Goal: Task Accomplishment & Management: Complete application form

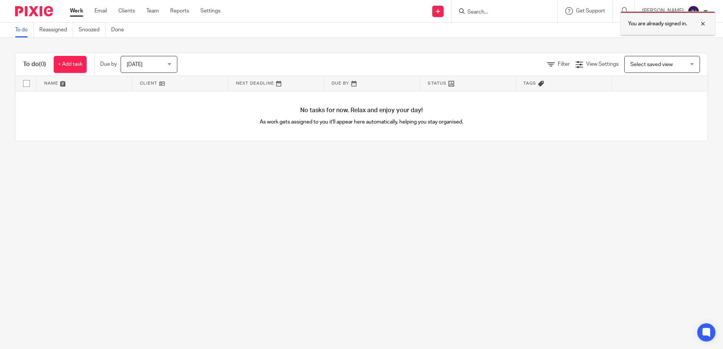
click at [676, 23] on p "You are already signed in." at bounding box center [657, 24] width 59 height 8
click at [508, 13] on input "Search" at bounding box center [501, 12] width 68 height 7
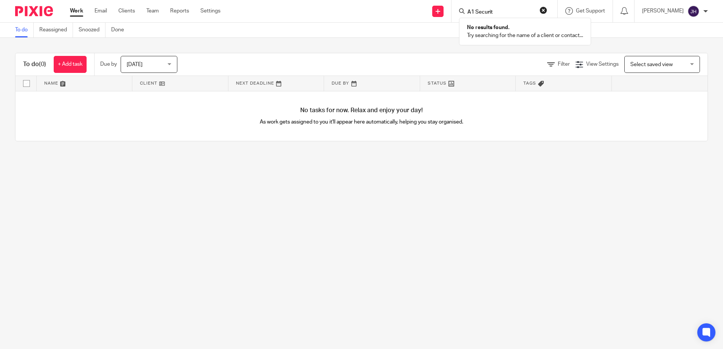
type input "A1 Security"
drag, startPoint x: 540, startPoint y: 14, endPoint x: 462, endPoint y: 12, distance: 77.1
click at [462, 12] on div "Send new email Create task Add client A1 Security No results found. Try searchi…" at bounding box center [477, 11] width 491 height 22
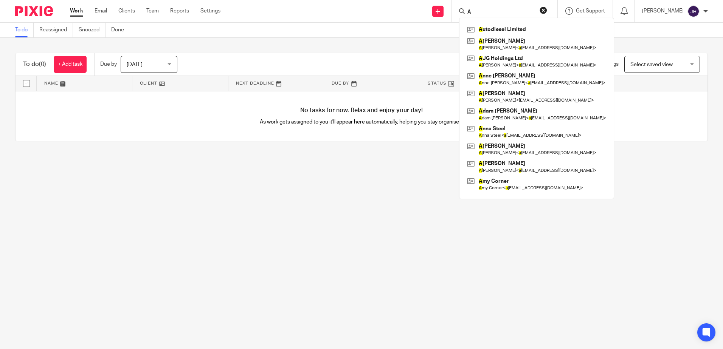
type input "A"
drag, startPoint x: 500, startPoint y: 8, endPoint x: 444, endPoint y: 10, distance: 56.0
click at [444, 10] on div "Send new email Create task Add client A A utodiesel Limited A lison Glaister A …" at bounding box center [477, 11] width 491 height 22
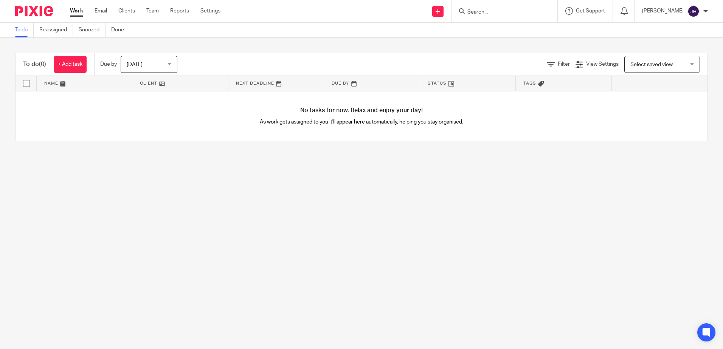
click at [498, 12] on input "Search" at bounding box center [501, 12] width 68 height 7
type input "clean and bright"
click at [416, 24] on div "To do Reassigned Snoozed Done" at bounding box center [361, 30] width 723 height 15
drag, startPoint x: 417, startPoint y: 53, endPoint x: 561, endPoint y: 30, distance: 146.6
click at [417, 53] on div "To do (0) + Add task Due by Today Today Today Tomorrow This week Next week This…" at bounding box center [361, 97] width 693 height 88
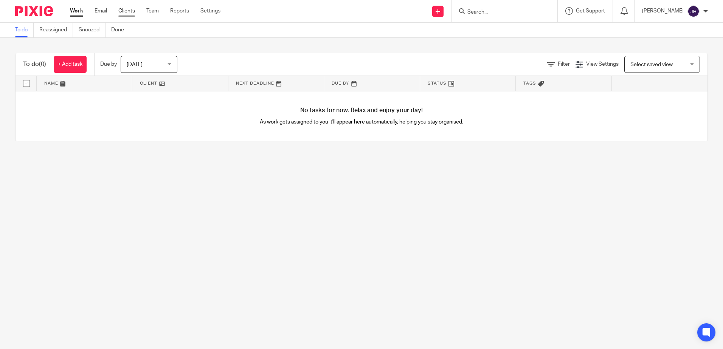
click at [129, 11] on link "Clients" at bounding box center [126, 11] width 17 height 8
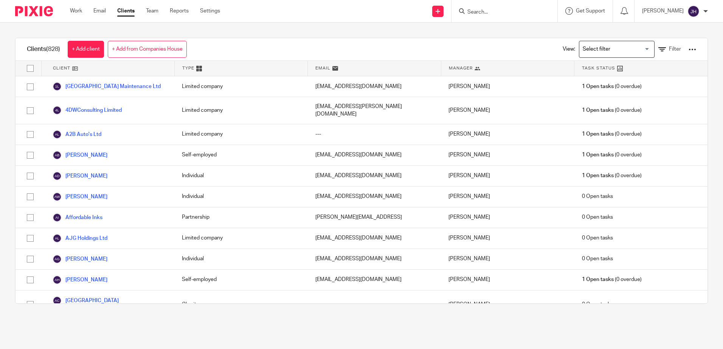
click at [639, 50] on input "Search for option" at bounding box center [615, 49] width 70 height 13
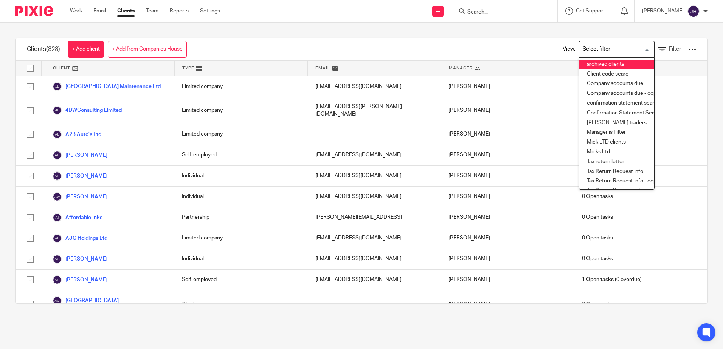
click at [606, 62] on li "archived clients" at bounding box center [616, 65] width 75 height 10
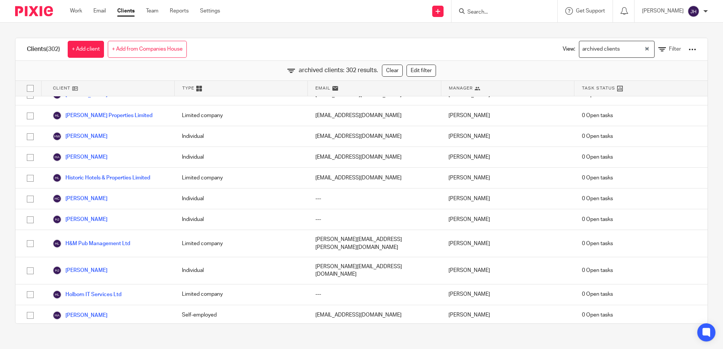
scroll to position [2601, 0]
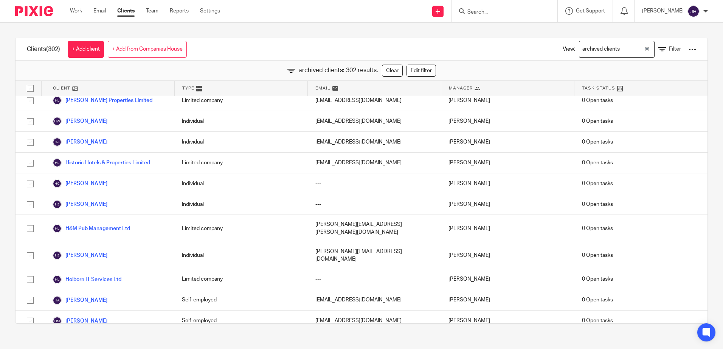
click at [129, 12] on link "Clients" at bounding box center [125, 11] width 17 height 8
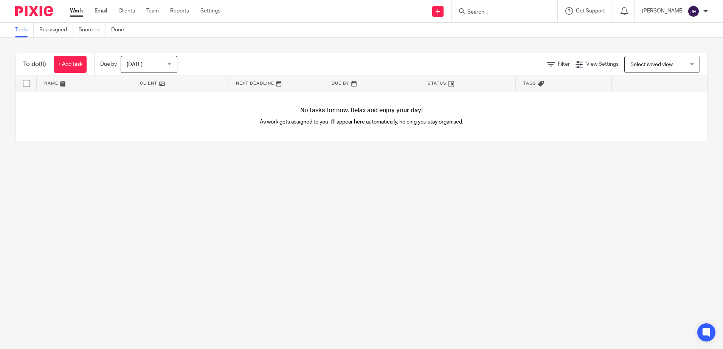
click at [495, 12] on input "Search" at bounding box center [501, 12] width 68 height 7
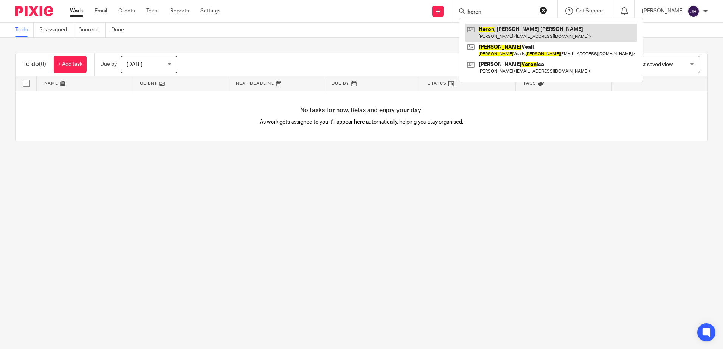
type input "heron"
click at [509, 26] on link at bounding box center [551, 32] width 172 height 17
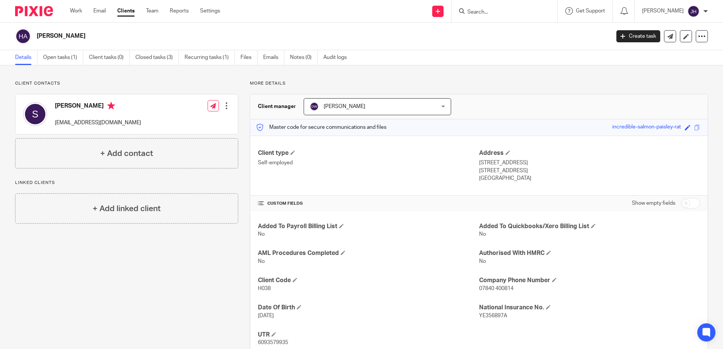
click at [493, 11] on input "Search" at bounding box center [501, 12] width 68 height 7
type input "joan dowson"
click button "submit" at bounding box center [0, 0] width 0 height 0
drag, startPoint x: 533, startPoint y: 62, endPoint x: 533, endPoint y: 45, distance: 17.0
click at [533, 63] on div "Details Open tasks (1) Client tasks (0) Closed tasks (3) Recurring tasks (1) Fi…" at bounding box center [361, 57] width 723 height 15
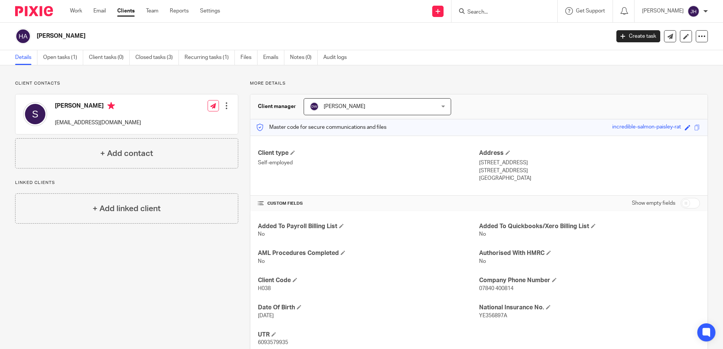
drag, startPoint x: 517, startPoint y: 14, endPoint x: 454, endPoint y: 18, distance: 62.5
click at [454, 18] on div "Send new email Create task Add client Get Support Contact via email Check our d…" at bounding box center [477, 11] width 492 height 22
click at [506, 15] on input "Search" at bounding box center [501, 12] width 68 height 7
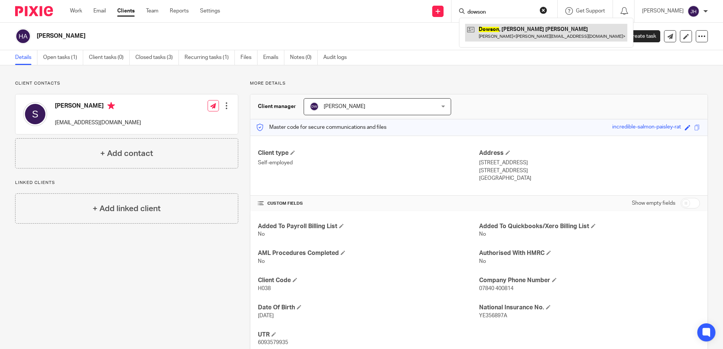
type input "dowson"
click at [508, 31] on link at bounding box center [546, 32] width 162 height 17
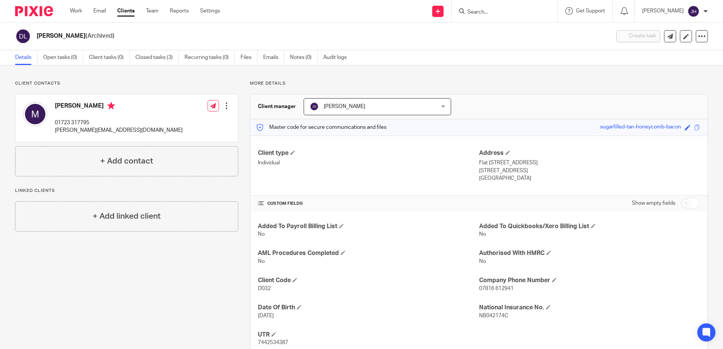
click at [526, 11] on input "Search" at bounding box center [501, 12] width 68 height 7
type input "[PERSON_NAME]"
drag, startPoint x: 529, startPoint y: 9, endPoint x: 470, endPoint y: 14, distance: 58.8
click at [470, 14] on div "Send new email Create task Add client carol ann green No results found. Try sea…" at bounding box center [477, 11] width 492 height 22
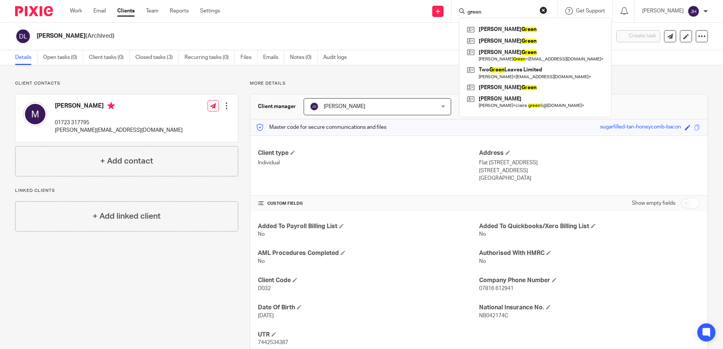
type input "green"
drag, startPoint x: 565, startPoint y: 125, endPoint x: 585, endPoint y: 106, distance: 27.8
click at [570, 119] on div "Master code for secure communications and files sugarfilled-tan-honeycomb-bacon…" at bounding box center [478, 127] width 457 height 16
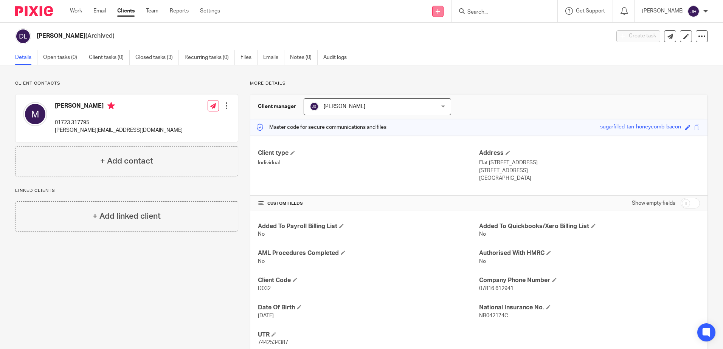
click at [444, 12] on link at bounding box center [437, 11] width 11 height 11
drag, startPoint x: 456, startPoint y: 56, endPoint x: 450, endPoint y: 62, distance: 8.8
click at [456, 57] on link "Add client" at bounding box center [457, 57] width 47 height 11
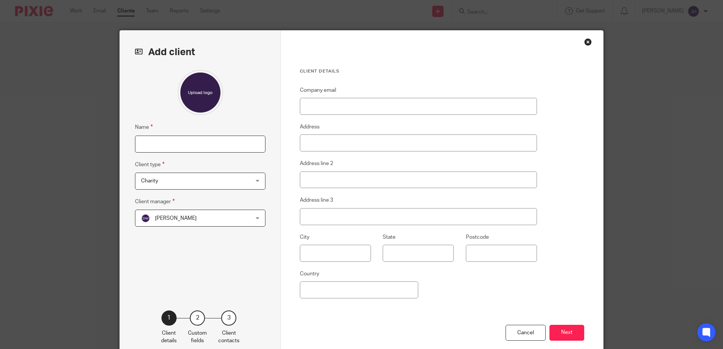
click at [165, 142] on input "Name" at bounding box center [200, 144] width 130 height 17
click at [141, 143] on input "[PERSON_NAME]" at bounding box center [200, 144] width 130 height 17
type input "[PERSON_NAME]"
drag, startPoint x: 164, startPoint y: 182, endPoint x: 225, endPoint y: 181, distance: 60.5
click at [167, 182] on span "Charity" at bounding box center [190, 181] width 99 height 16
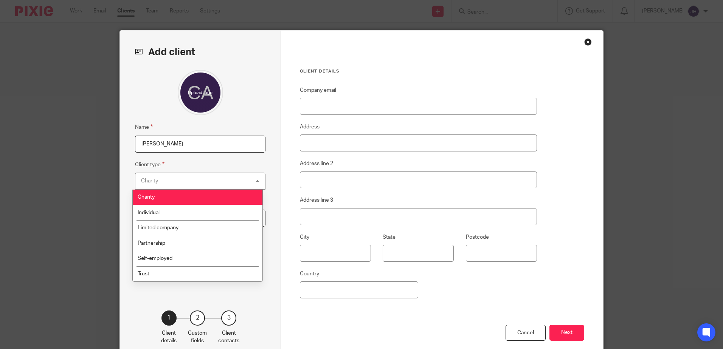
click at [255, 180] on div "Charity Charity" at bounding box center [200, 181] width 130 height 17
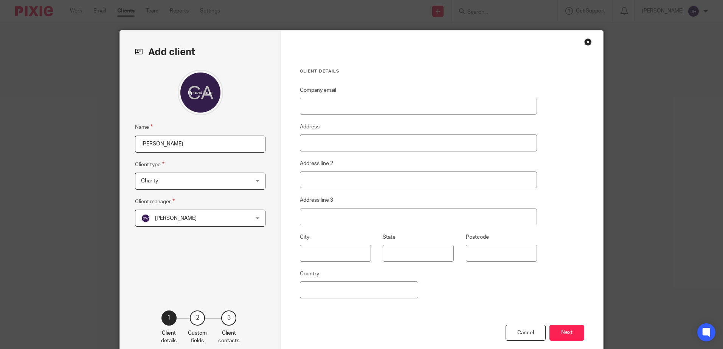
click at [255, 180] on div "Charity Charity" at bounding box center [200, 181] width 130 height 17
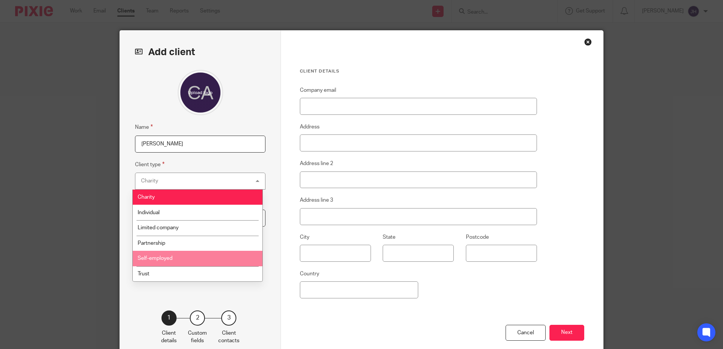
click at [169, 256] on li "Self-employed" at bounding box center [198, 259] width 130 height 16
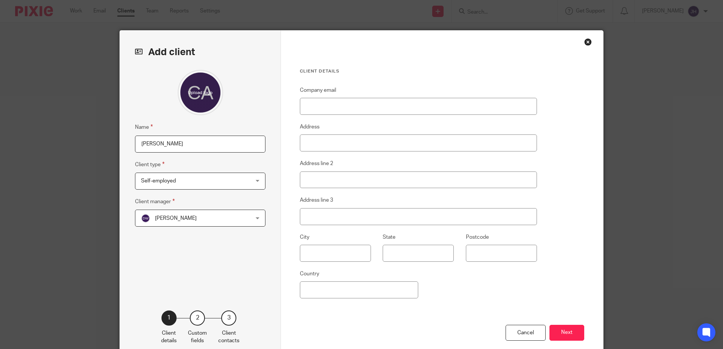
click at [256, 218] on div "Dominic Watkins Dominic Watkins" at bounding box center [200, 218] width 130 height 17
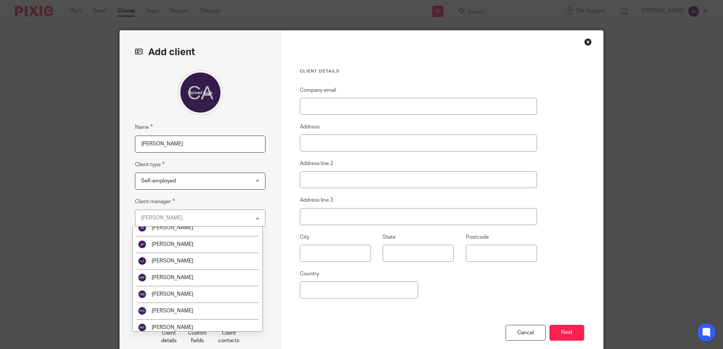
scroll to position [58, 0]
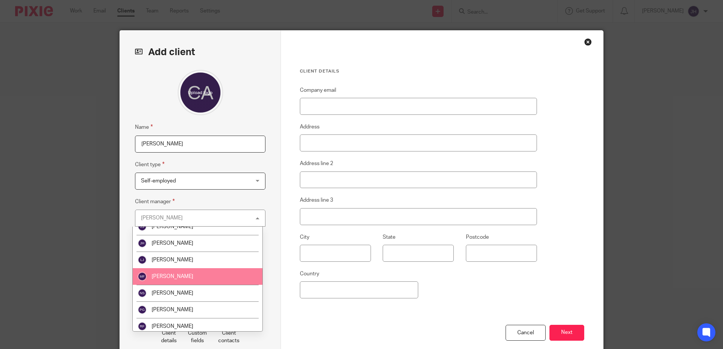
click at [184, 279] on li "[PERSON_NAME]" at bounding box center [198, 276] width 130 height 17
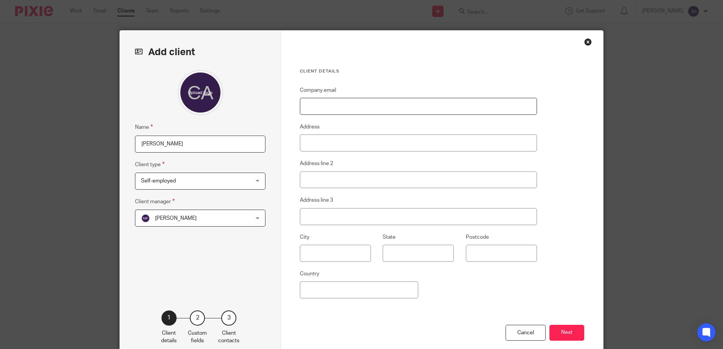
click at [307, 109] on input "Company email" at bounding box center [418, 106] width 237 height 17
type input "[EMAIL_ADDRESS][DOMAIN_NAME]"
click at [308, 140] on input "Address" at bounding box center [418, 143] width 237 height 17
click at [349, 142] on input "10A Fieldstead Crecent" at bounding box center [418, 143] width 237 height 17
type input "[STREET_ADDRESS]"
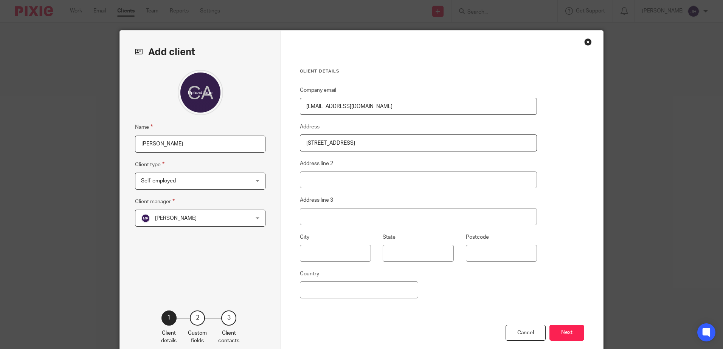
click at [358, 160] on fieldset "Address line 2" at bounding box center [418, 173] width 237 height 29
drag, startPoint x: 301, startPoint y: 251, endPoint x: 297, endPoint y: 247, distance: 5.9
click at [300, 251] on input "text" at bounding box center [335, 253] width 71 height 17
type input "Scarborough"
click at [473, 252] on input "Postcode" at bounding box center [501, 253] width 71 height 17
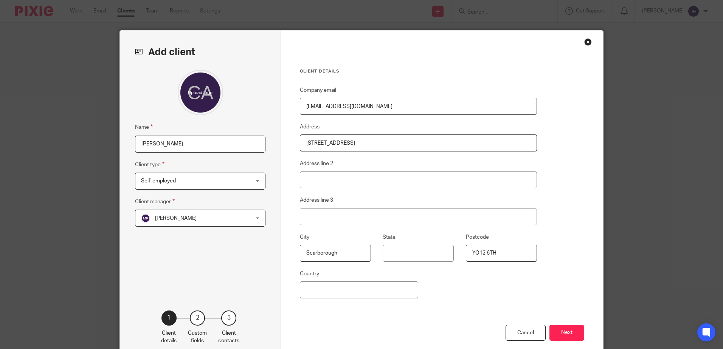
type input "YO12 6TH"
click at [256, 181] on div "Self-employed Self-employed" at bounding box center [200, 181] width 130 height 17
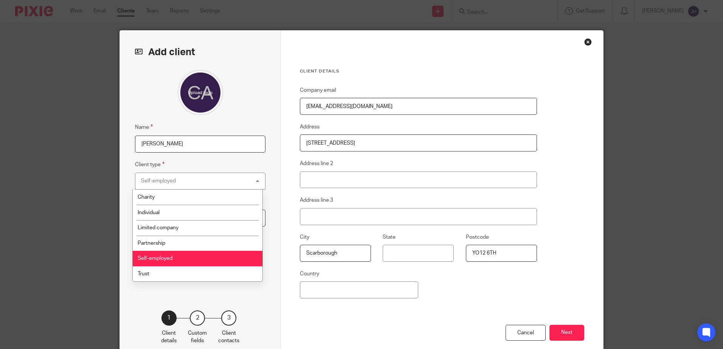
click at [231, 259] on li "Self-employed" at bounding box center [198, 259] width 130 height 16
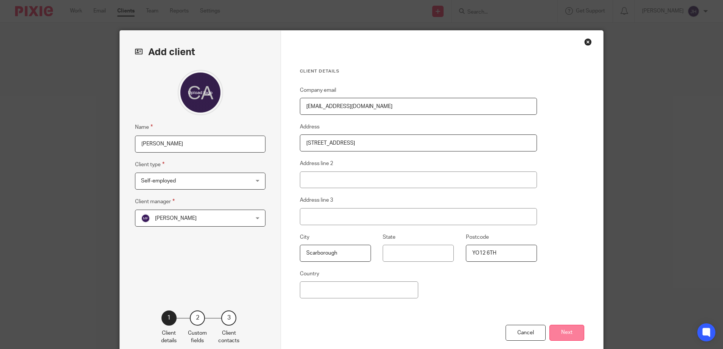
click at [565, 328] on button "Next" at bounding box center [566, 333] width 35 height 16
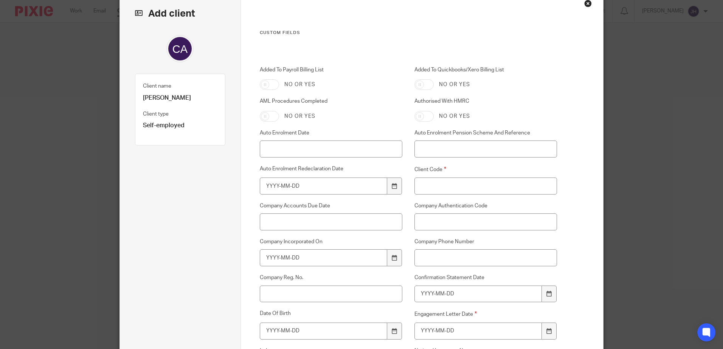
scroll to position [53, 0]
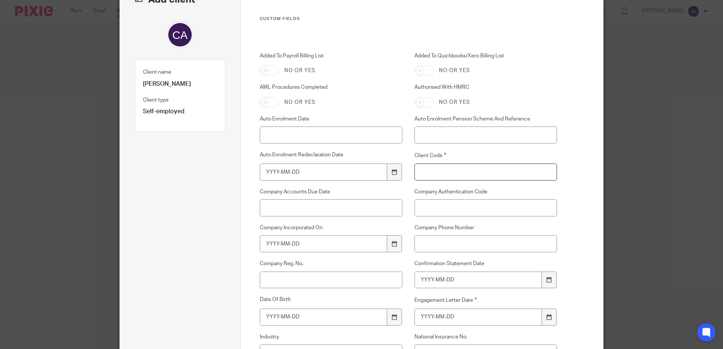
click at [425, 171] on input "Client Code" at bounding box center [485, 172] width 143 height 17
type input "G058"
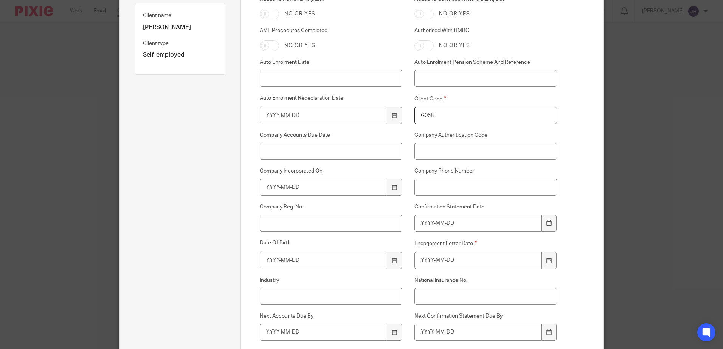
scroll to position [110, 0]
click at [441, 189] on input "Company Phone Number" at bounding box center [485, 186] width 143 height 17
type input "07772 585547"
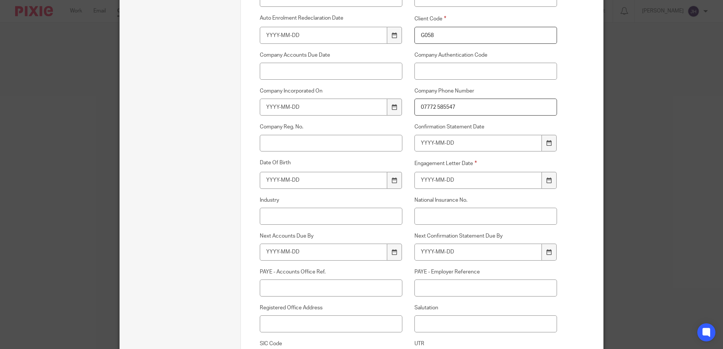
scroll to position [192, 0]
click at [548, 176] on icon at bounding box center [549, 178] width 6 height 6
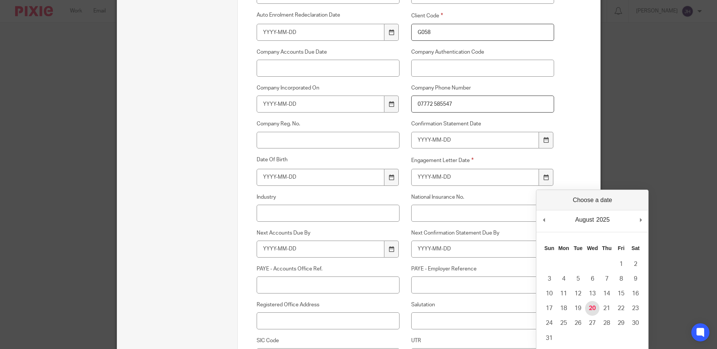
type input "2025-08-20"
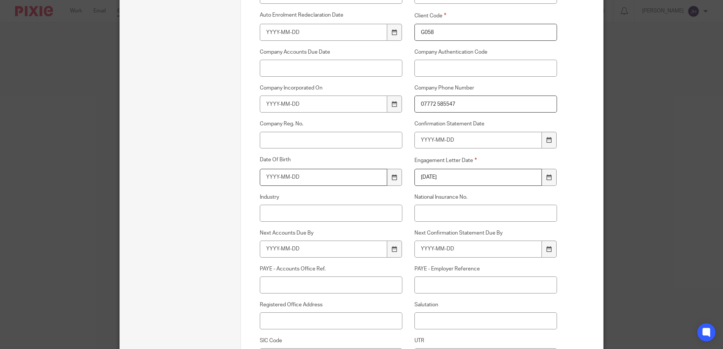
click at [298, 179] on input "Date Of Birth" at bounding box center [324, 177] width 128 height 17
drag, startPoint x: 271, startPoint y: 177, endPoint x: 257, endPoint y: 178, distance: 14.0
click at [260, 178] on input "19" at bounding box center [324, 177] width 128 height 17
type input "190"
drag, startPoint x: 275, startPoint y: 178, endPoint x: 258, endPoint y: 178, distance: 17.0
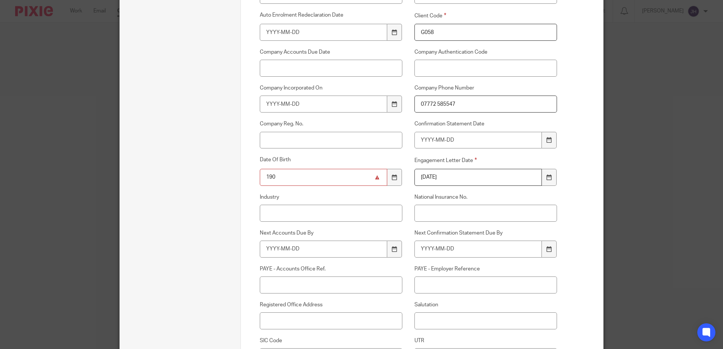
click at [260, 178] on input "190" at bounding box center [324, 177] width 128 height 17
click at [392, 176] on icon at bounding box center [395, 178] width 6 height 6
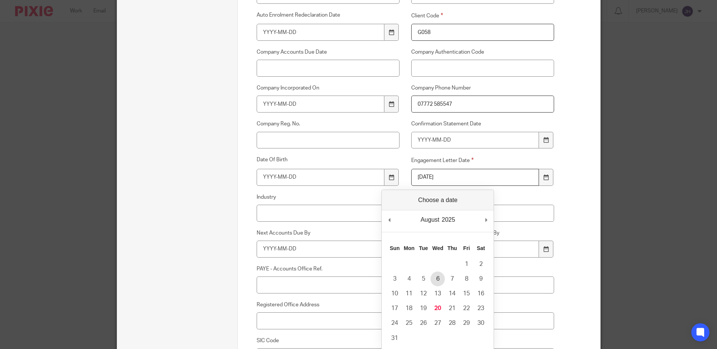
type input "2025-08-06"
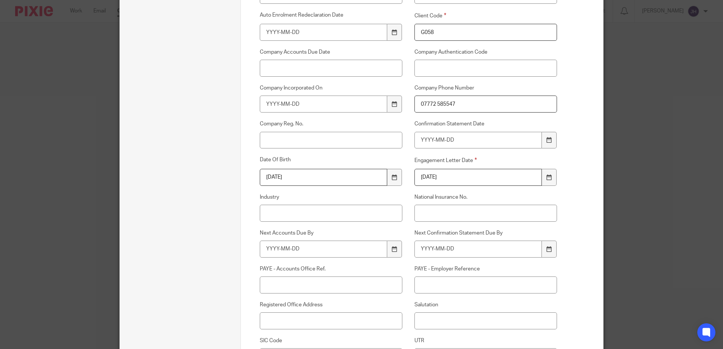
drag, startPoint x: 293, startPoint y: 176, endPoint x: 247, endPoint y: 177, distance: 46.5
click at [248, 177] on div "Date Of Birth 2025-08-06" at bounding box center [325, 170] width 155 height 29
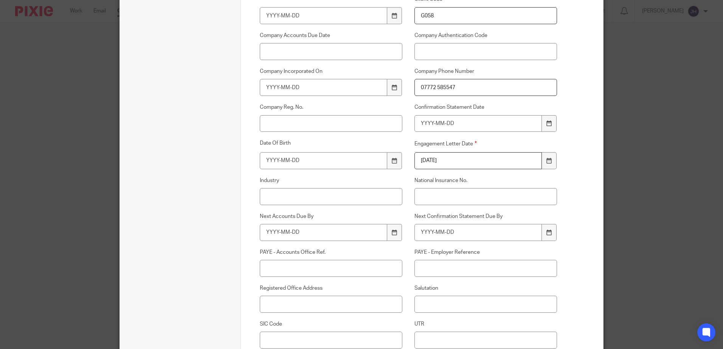
scroll to position [222, 0]
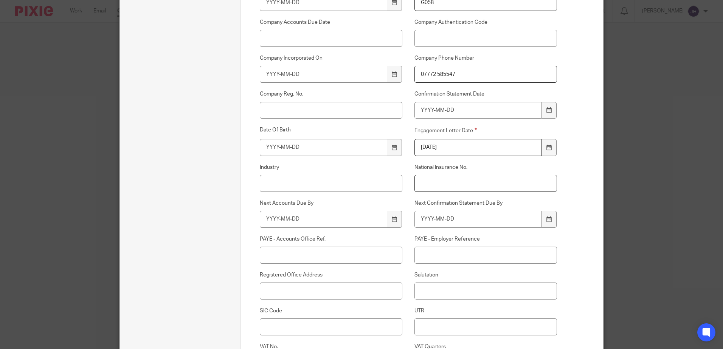
click at [431, 185] on input "National Insurance No." at bounding box center [485, 183] width 143 height 17
click at [422, 180] on input "National Insurance No." at bounding box center [485, 183] width 143 height 17
drag, startPoint x: 445, startPoint y: 181, endPoint x: 425, endPoint y: 185, distance: 20.6
click at [425, 185] on input "nm873890a" at bounding box center [485, 183] width 143 height 17
drag, startPoint x: 451, startPoint y: 184, endPoint x: 397, endPoint y: 182, distance: 54.8
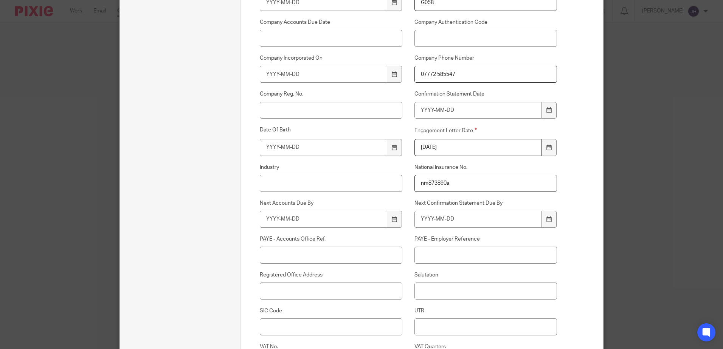
click at [397, 182] on div "Added To Payroll Billing List No or yes Added To Quickbooks/Xero Billing List N…" at bounding box center [402, 158] width 309 height 552
type input "NM873890A"
click at [424, 324] on input "UTR" at bounding box center [485, 327] width 143 height 17
type input "3124699223"
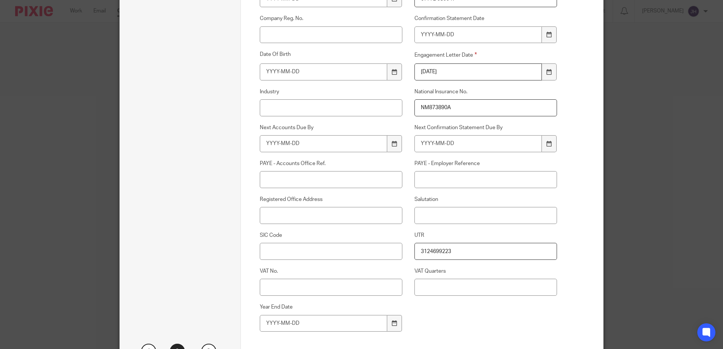
scroll to position [301, 0]
click at [426, 213] on input "Salutation" at bounding box center [485, 212] width 143 height 17
drag, startPoint x: 409, startPoint y: 210, endPoint x: 406, endPoint y: 206, distance: 5.1
click at [407, 210] on div "Salutation mS" at bounding box center [479, 206] width 155 height 28
type input "Ms"
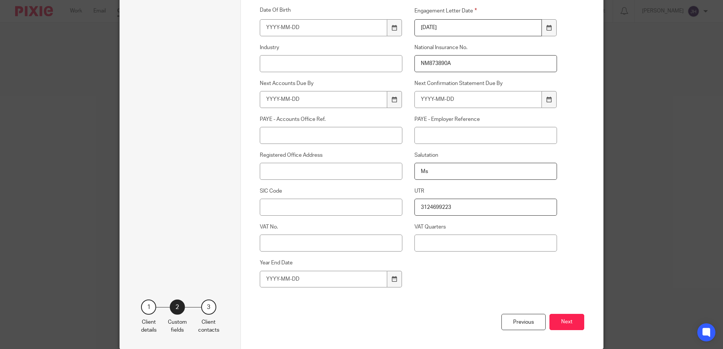
scroll to position [373, 0]
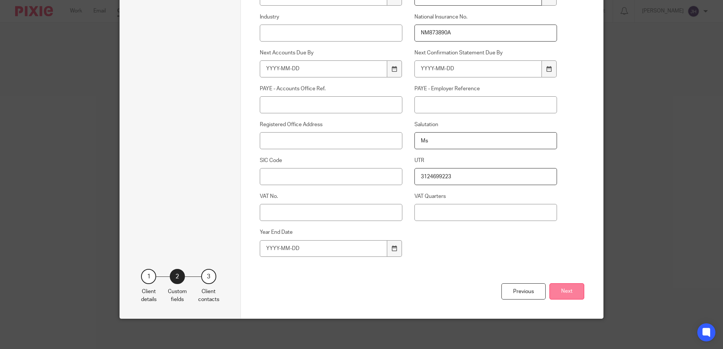
click at [563, 290] on button "Next" at bounding box center [566, 292] width 35 height 16
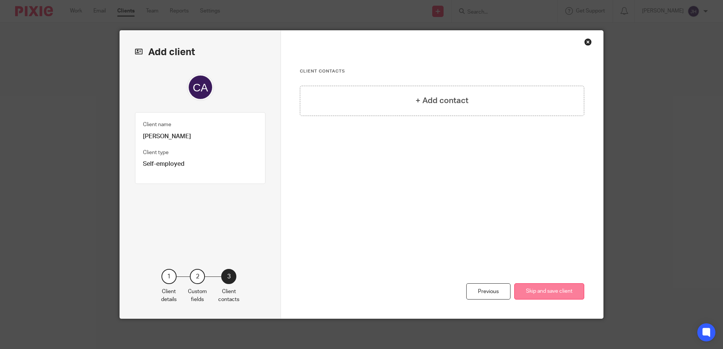
click at [540, 288] on button "Skip and save client" at bounding box center [549, 292] width 70 height 16
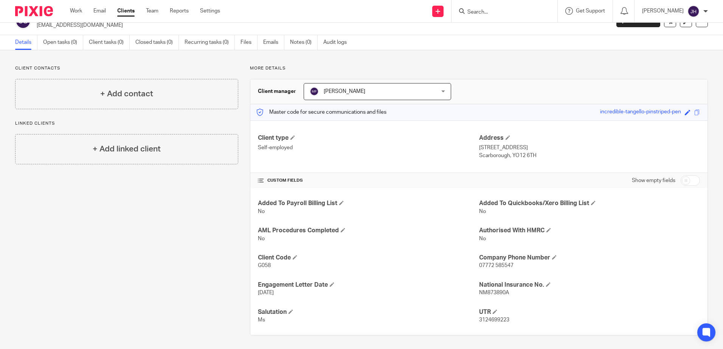
scroll to position [16, 0]
click at [681, 181] on input "checkbox" at bounding box center [690, 179] width 19 height 11
checkbox input "true"
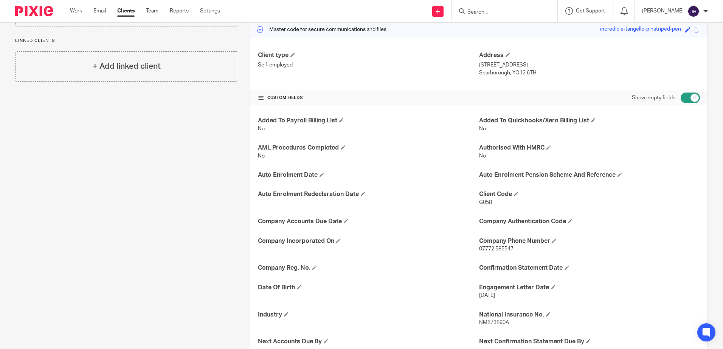
scroll to position [135, 0]
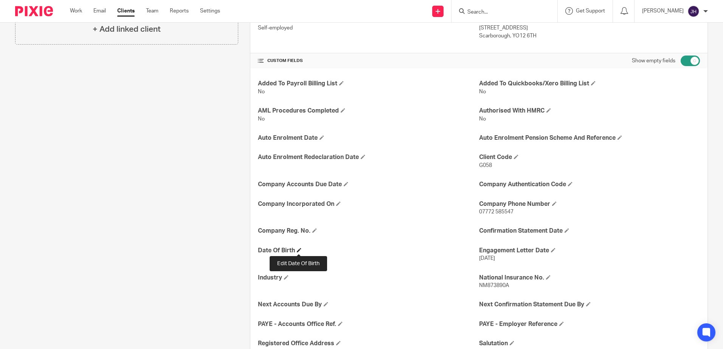
click at [298, 251] on span at bounding box center [299, 250] width 5 height 5
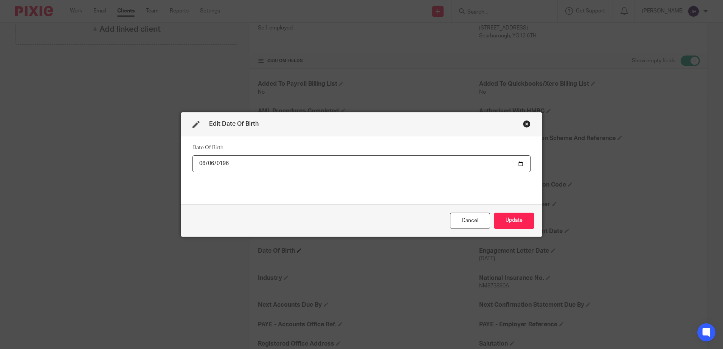
type input "1967-06-06"
click at [507, 218] on button "Update" at bounding box center [514, 221] width 40 height 16
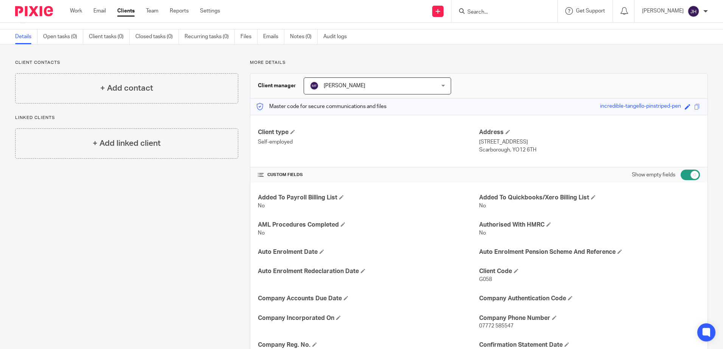
scroll to position [0, 0]
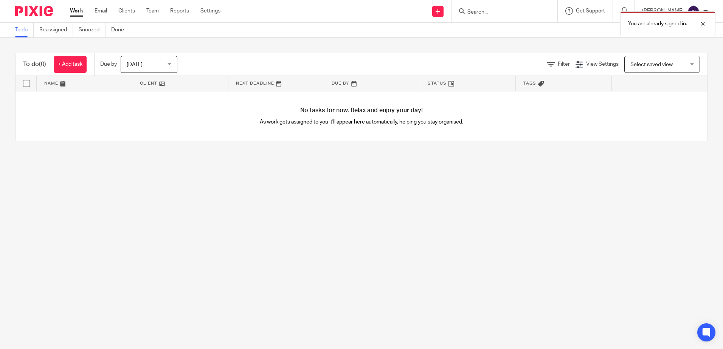
click at [500, 9] on div "You are already signed in." at bounding box center [538, 22] width 354 height 29
click at [655, 23] on p "You are already signed in." at bounding box center [657, 24] width 59 height 8
click at [510, 14] on input "Search" at bounding box center [501, 12] width 68 height 7
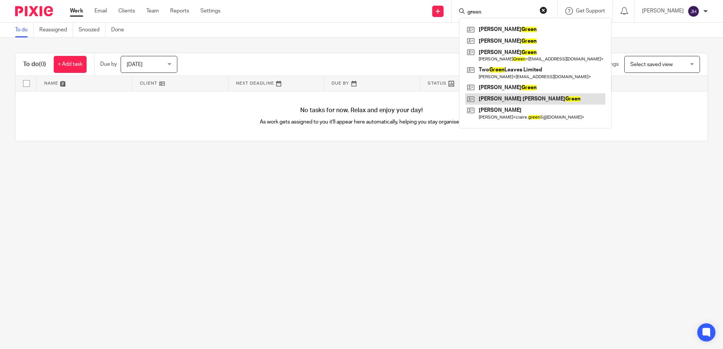
type input "green"
click at [515, 99] on link at bounding box center [535, 98] width 140 height 11
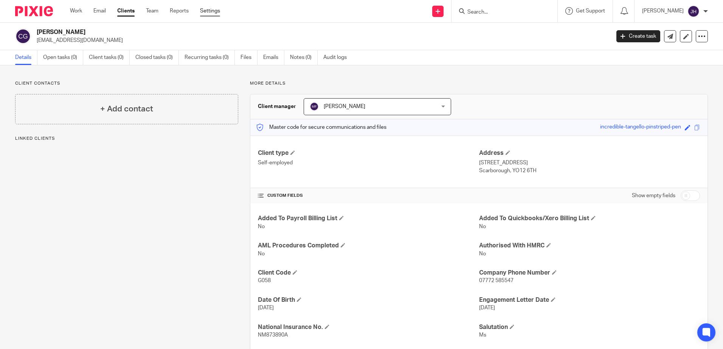
click at [218, 10] on link "Settings" at bounding box center [210, 11] width 20 height 8
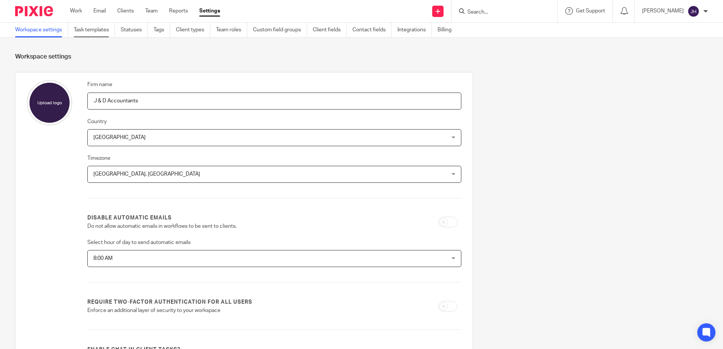
click at [95, 28] on link "Task templates" at bounding box center [94, 30] width 41 height 15
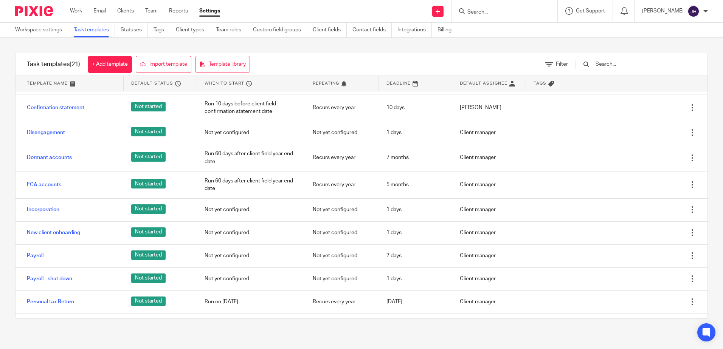
scroll to position [88, 0]
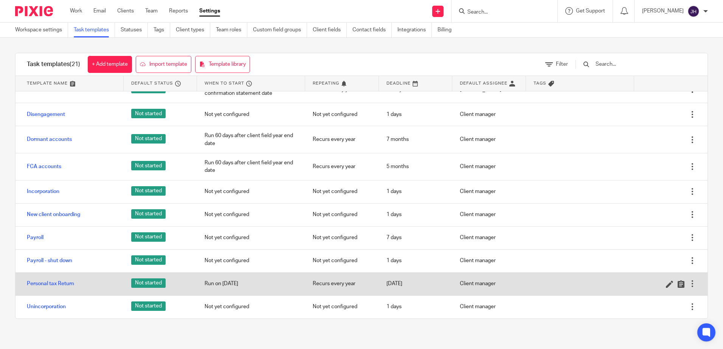
click at [90, 284] on div "Personal tax Return" at bounding box center [70, 284] width 108 height 19
click at [63, 283] on link "Personal tax Return" at bounding box center [50, 284] width 47 height 8
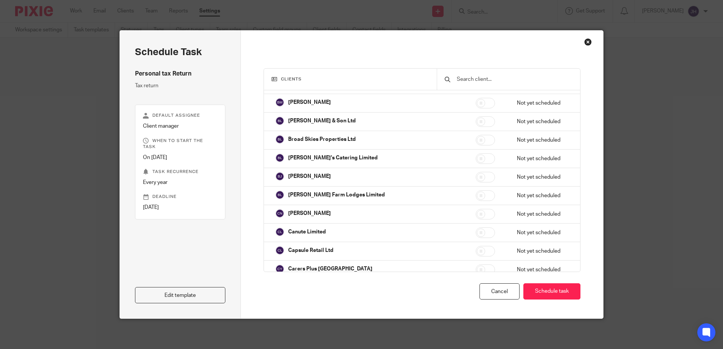
scroll to position [10949, 0]
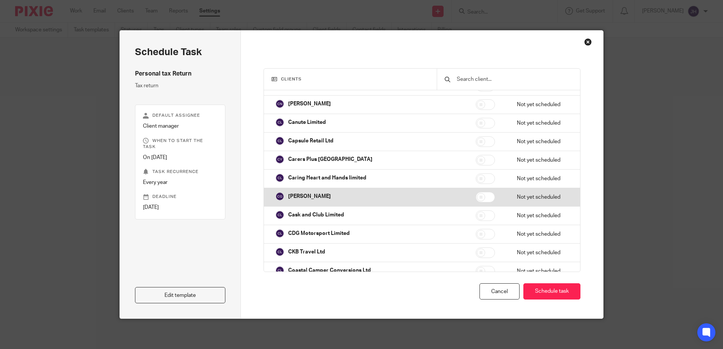
click at [476, 192] on input "checkbox" at bounding box center [485, 197] width 19 height 11
checkbox input "true"
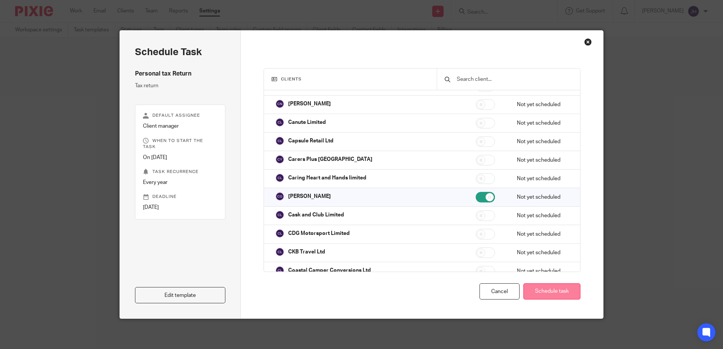
click at [538, 288] on button "Schedule task" at bounding box center [551, 292] width 57 height 16
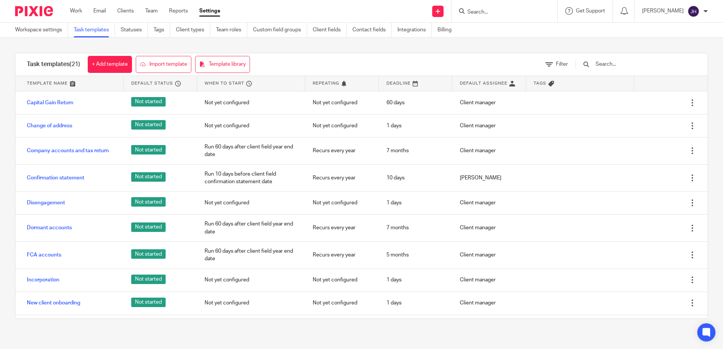
drag, startPoint x: 500, startPoint y: 41, endPoint x: 570, endPoint y: 3, distance: 79.3
click at [509, 39] on div "Task templates (21) + Add template Import template Template library Filter Temp…" at bounding box center [361, 186] width 723 height 296
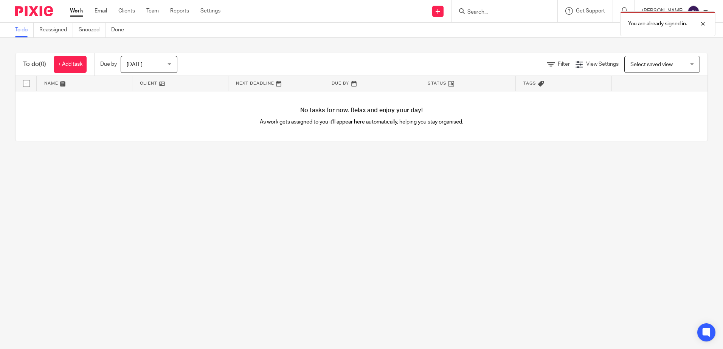
click at [505, 13] on div "You are already signed in." at bounding box center [538, 22] width 354 height 29
drag, startPoint x: 678, startPoint y: 24, endPoint x: 527, endPoint y: 16, distance: 151.8
click at [677, 24] on p "You are already signed in." at bounding box center [657, 24] width 59 height 8
click at [502, 12] on input "Search" at bounding box center [501, 12] width 68 height 7
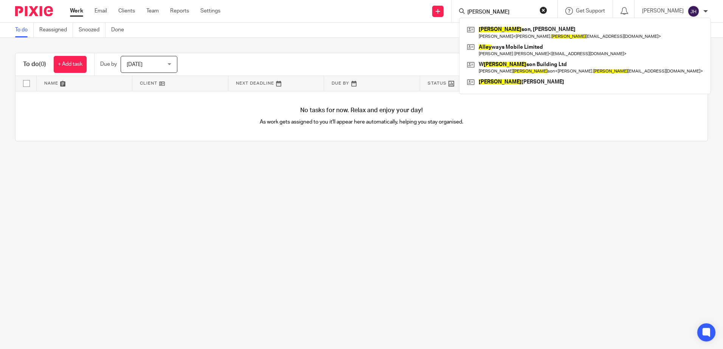
drag, startPoint x: 506, startPoint y: 8, endPoint x: 473, endPoint y: 17, distance: 34.4
click at [473, 17] on div "[PERSON_NAME] son, [PERSON_NAME] < [PERSON_NAME]. [PERSON_NAME] [PERSON_NAME][E…" at bounding box center [504, 11] width 106 height 22
drag, startPoint x: 487, startPoint y: 14, endPoint x: 481, endPoint y: 13, distance: 5.7
click at [481, 13] on div "[PERSON_NAME]" at bounding box center [503, 10] width 88 height 9
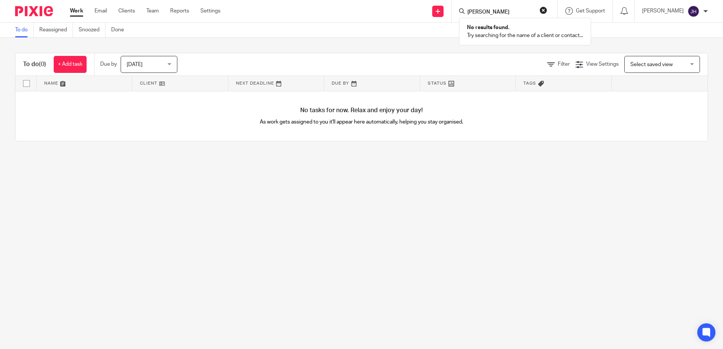
type input "[PERSON_NAME]"
click at [547, 9] on button "reset" at bounding box center [544, 10] width 8 height 8
click at [444, 11] on link at bounding box center [437, 11] width 11 height 11
click at [447, 56] on link "Add client" at bounding box center [457, 57] width 47 height 11
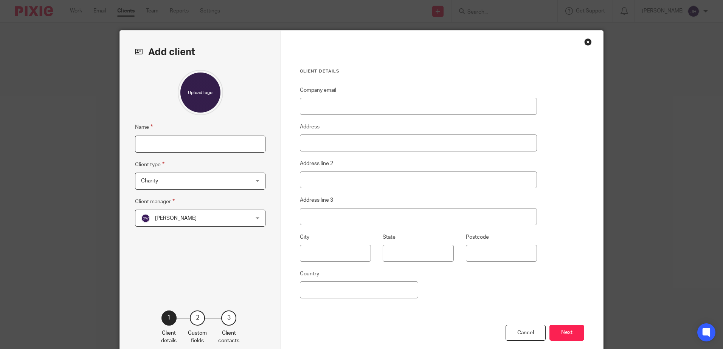
click at [141, 139] on input "Name" at bounding box center [200, 144] width 130 height 17
type input "[PERSON_NAME]"
click at [256, 180] on div "Charity Charity" at bounding box center [200, 181] width 130 height 17
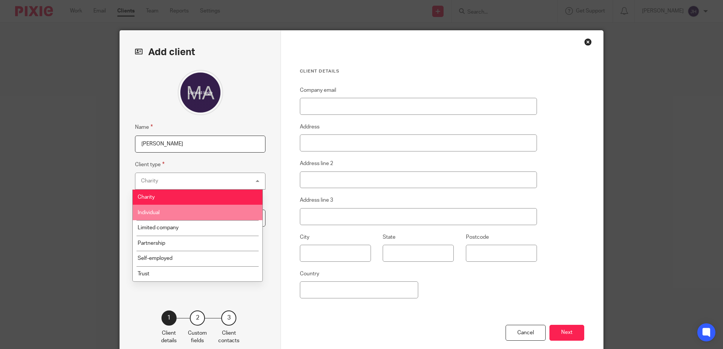
click at [168, 210] on li "Individual" at bounding box center [198, 213] width 130 height 16
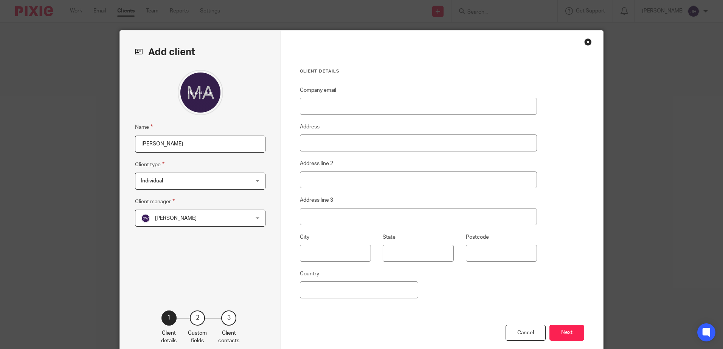
click at [259, 217] on div "Dominic Watkins Dominic Watkins" at bounding box center [200, 218] width 130 height 17
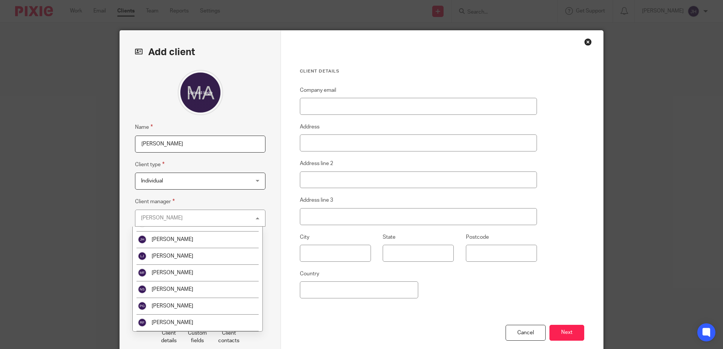
scroll to position [65, 0]
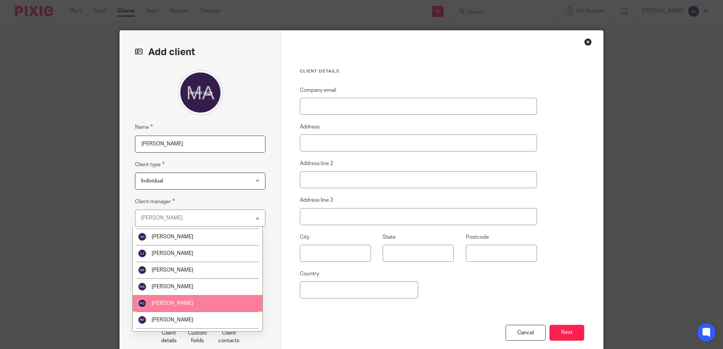
click at [175, 302] on span "[PERSON_NAME]" at bounding box center [173, 303] width 42 height 5
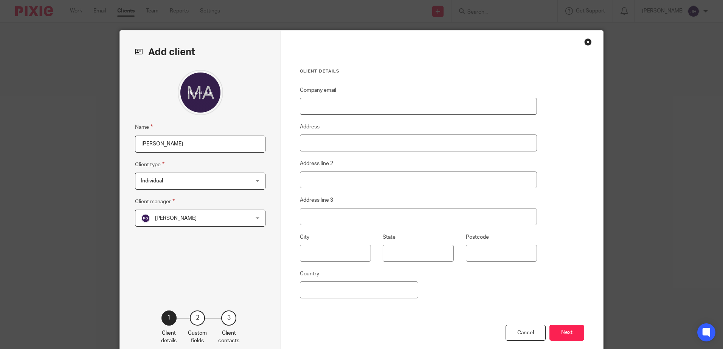
click at [302, 106] on input "Company email" at bounding box center [418, 106] width 237 height 17
click at [303, 107] on input "Company email" at bounding box center [418, 106] width 237 height 17
type input "[EMAIL_ADDRESS][DOMAIN_NAME]"
click at [308, 140] on input "Address" at bounding box center [418, 143] width 237 height 17
click at [312, 145] on input "Address" at bounding box center [418, 143] width 237 height 17
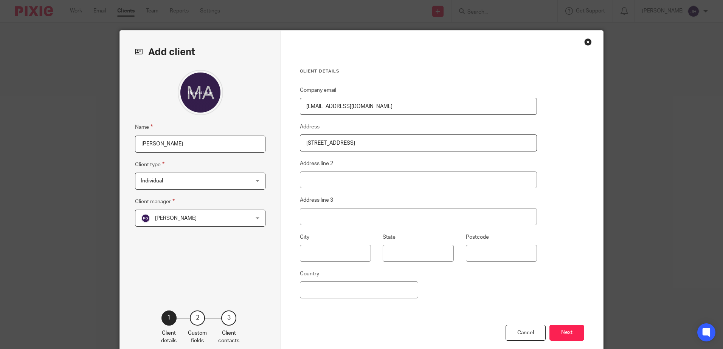
type input "130 Seamer Road"
click at [311, 257] on input "text" at bounding box center [335, 253] width 71 height 17
type input "Sca"
click at [485, 255] on input "Postcode" at bounding box center [501, 253] width 71 height 17
type input "YO12 4EY"
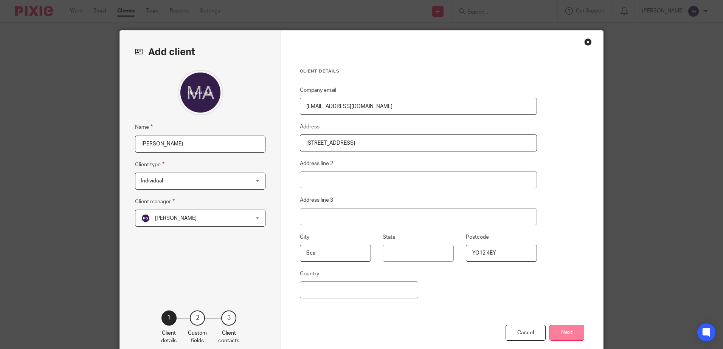
click at [555, 330] on button "Next" at bounding box center [566, 333] width 35 height 16
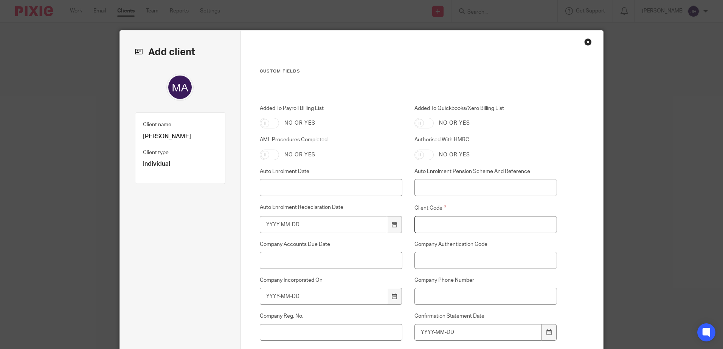
click at [427, 224] on input "Client Code" at bounding box center [485, 224] width 143 height 17
type input "A052"
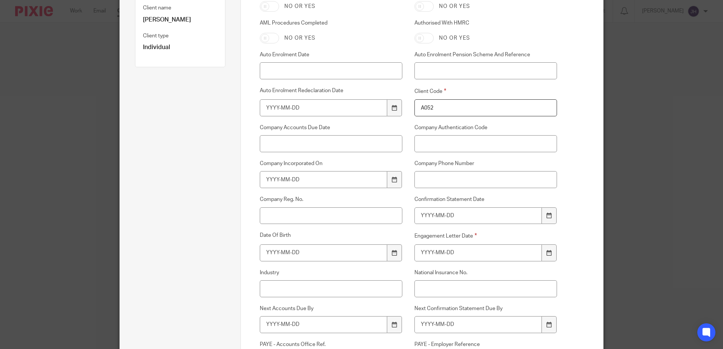
scroll to position [148, 0]
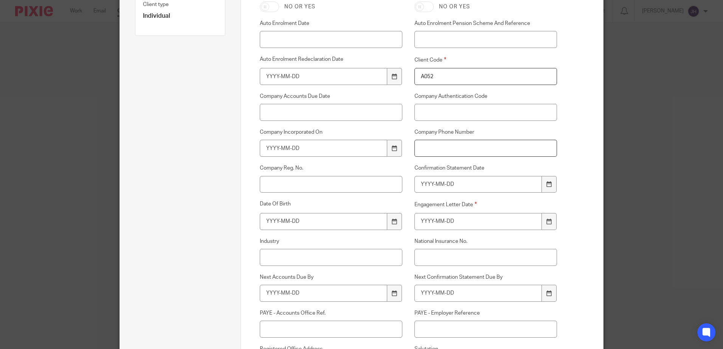
click at [441, 150] on input "Company Phone Number" at bounding box center [485, 148] width 143 height 17
type input "07469 181240"
click at [547, 223] on icon at bounding box center [549, 222] width 6 height 6
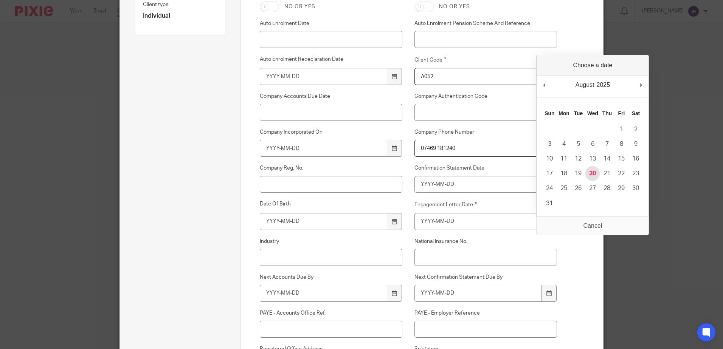
type input "2025-08-20"
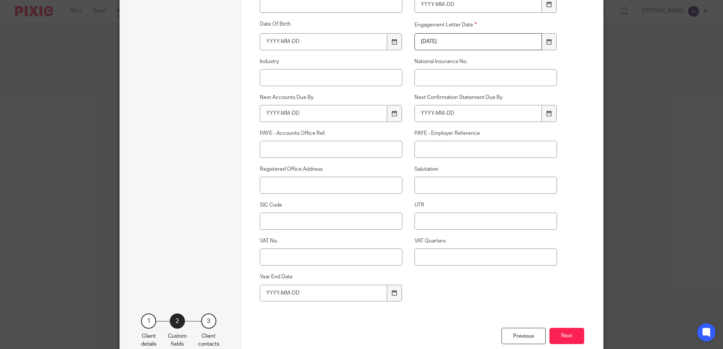
scroll to position [333, 0]
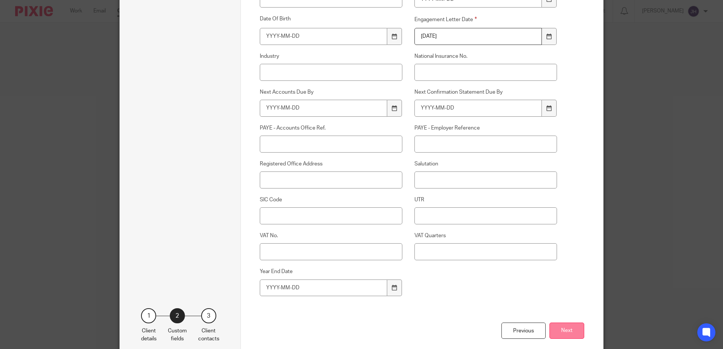
click at [566, 332] on button "Next" at bounding box center [566, 331] width 35 height 16
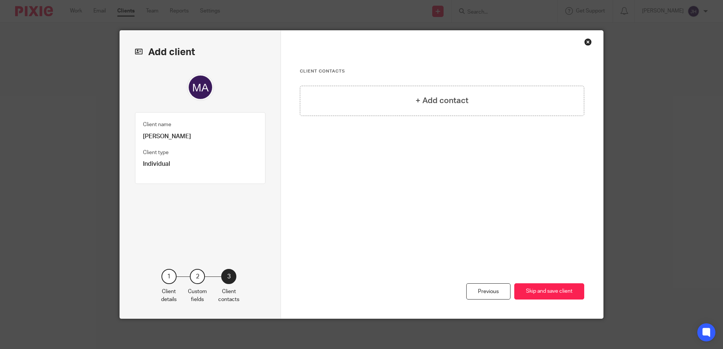
scroll to position [0, 0]
click at [543, 291] on button "Skip and save client" at bounding box center [549, 292] width 70 height 16
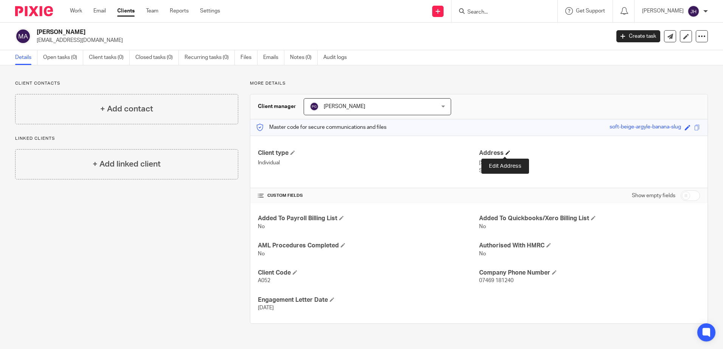
click at [506, 152] on span at bounding box center [508, 152] width 5 height 5
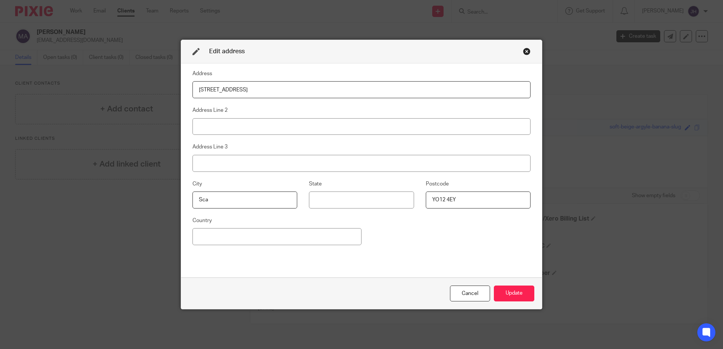
click at [204, 198] on input "Sca" at bounding box center [244, 200] width 105 height 17
type input "Scarborough"
click at [509, 291] on button "Update" at bounding box center [514, 294] width 40 height 16
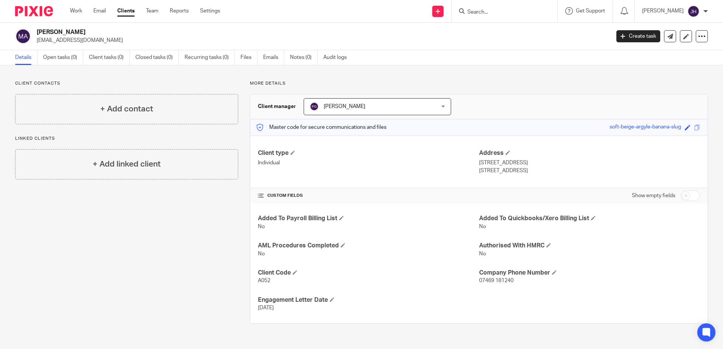
click at [681, 195] on input "checkbox" at bounding box center [690, 196] width 19 height 11
checkbox input "true"
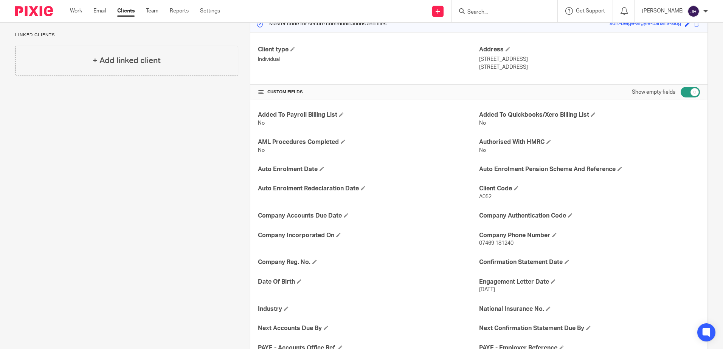
scroll to position [105, 0]
click at [296, 280] on h4 "Date Of Birth" at bounding box center [368, 281] width 221 height 8
click at [297, 281] on span at bounding box center [299, 280] width 5 height 5
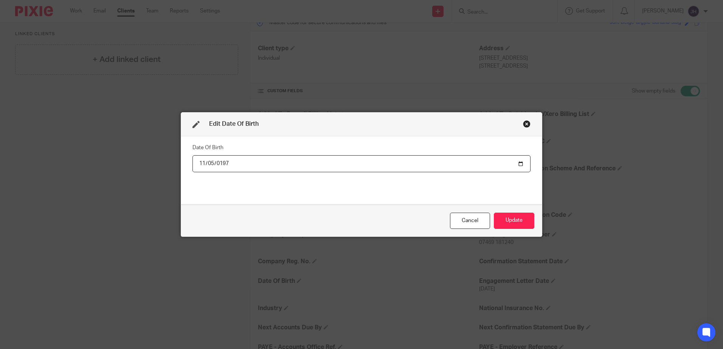
type input "1971-11-05"
click at [510, 221] on button "Update" at bounding box center [514, 221] width 40 height 16
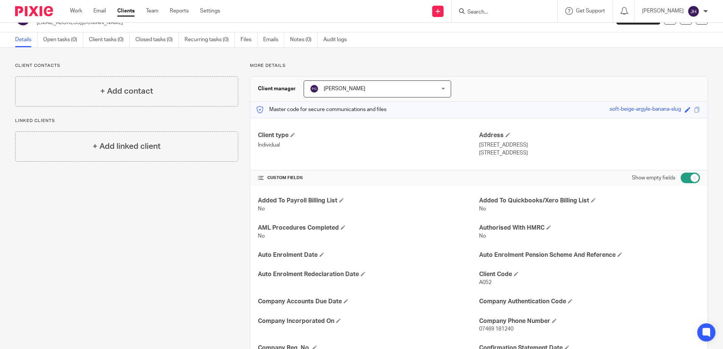
scroll to position [14, 0]
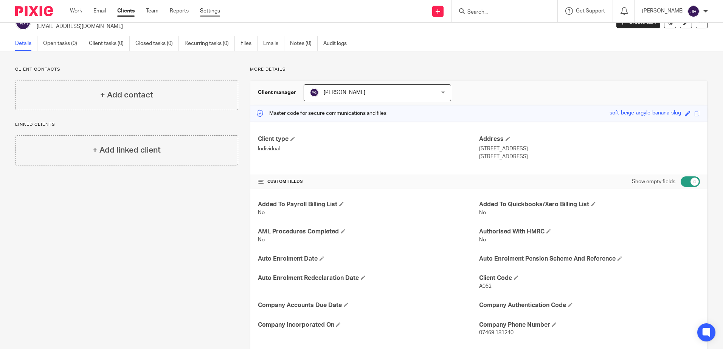
click at [217, 11] on link "Settings" at bounding box center [210, 11] width 20 height 8
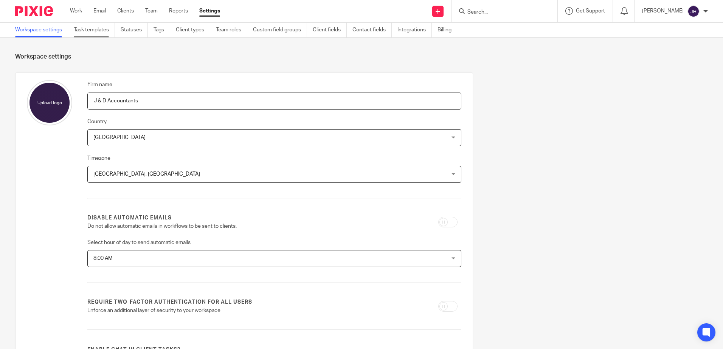
click at [98, 29] on link "Task templates" at bounding box center [94, 30] width 41 height 15
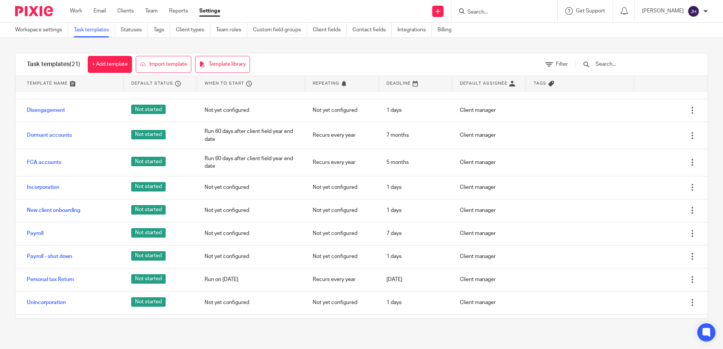
scroll to position [99, 0]
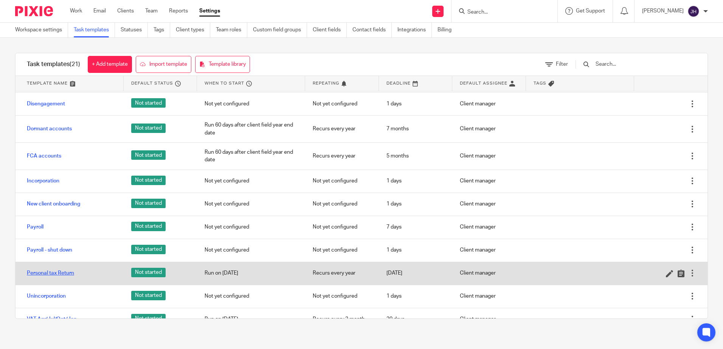
click at [68, 273] on link "Personal tax Return" at bounding box center [50, 274] width 47 height 8
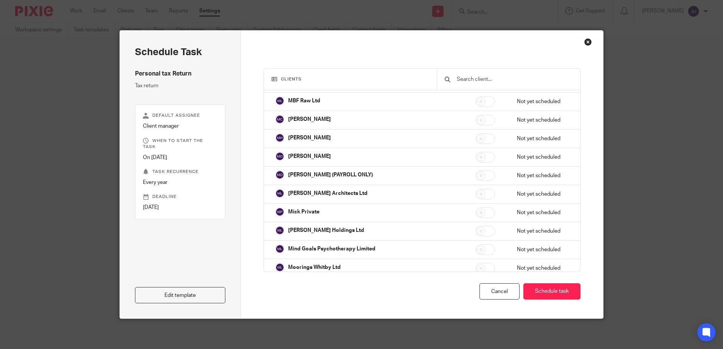
scroll to position [12935, 0]
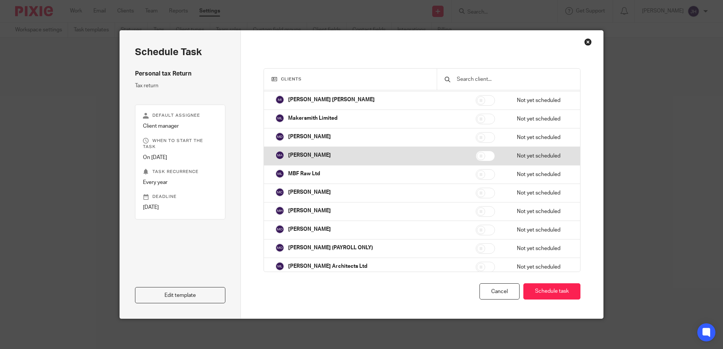
click at [476, 153] on input "checkbox" at bounding box center [485, 156] width 19 height 11
checkbox input "true"
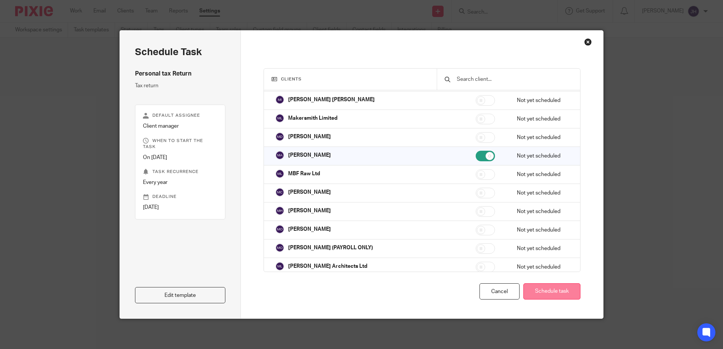
click at [538, 290] on button "Schedule task" at bounding box center [551, 292] width 57 height 16
